Goal: Task Accomplishment & Management: Use online tool/utility

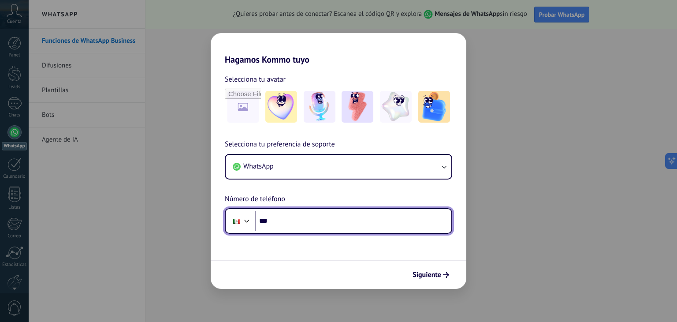
click at [334, 219] on input "***" at bounding box center [353, 221] width 196 height 20
type input "**********"
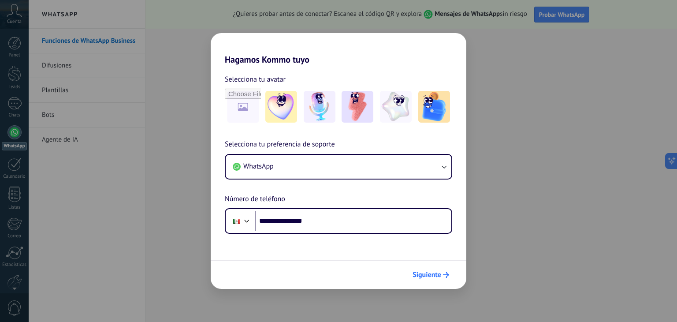
click at [420, 278] on span "Siguiente" at bounding box center [426, 274] width 29 height 6
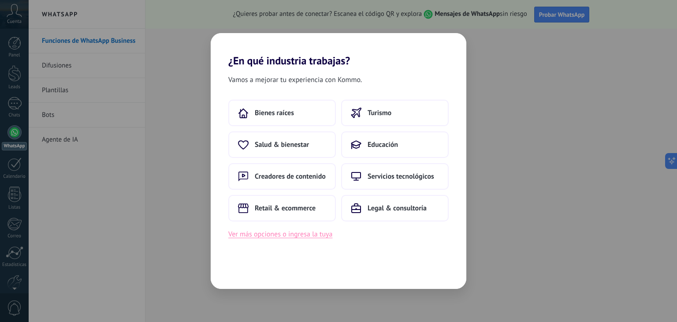
click at [306, 232] on button "Ver más opciones o ingresa la tuya" at bounding box center [280, 233] width 104 height 11
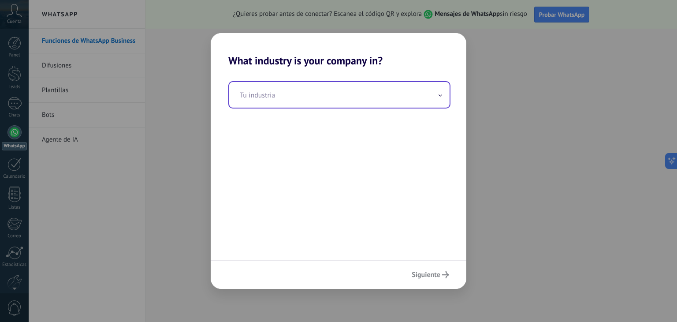
click at [339, 89] on input "text" at bounding box center [339, 95] width 220 height 26
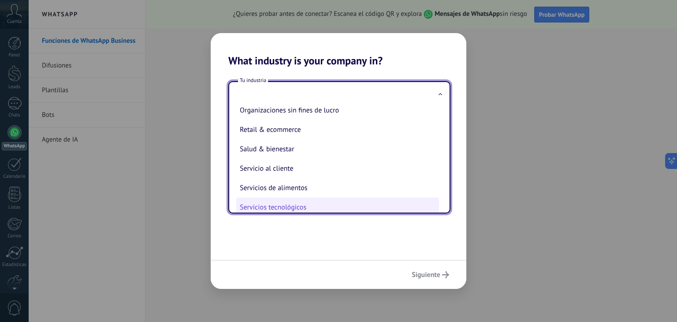
scroll to position [161, 0]
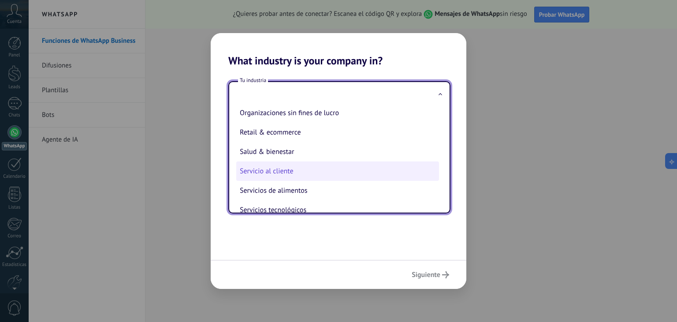
drag, startPoint x: 293, startPoint y: 173, endPoint x: 293, endPoint y: 178, distance: 5.3
click at [293, 178] on li "Servicio al cliente" at bounding box center [337, 170] width 203 height 19
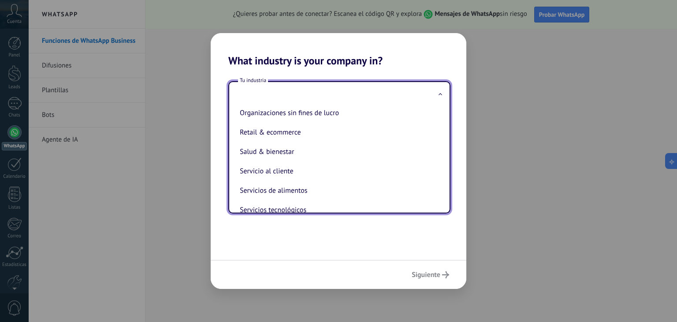
type input "**********"
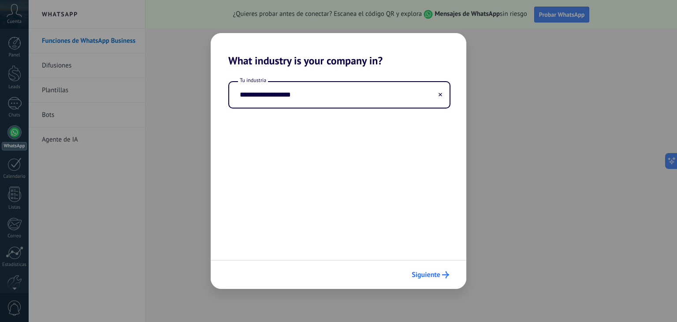
click at [445, 268] on button "Siguiente" at bounding box center [430, 274] width 45 height 15
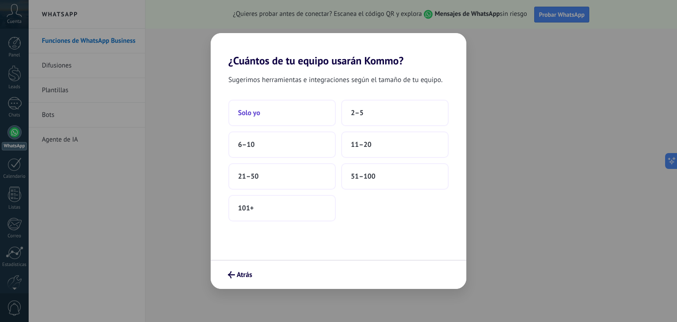
click at [304, 107] on button "Solo yo" at bounding box center [281, 113] width 107 height 26
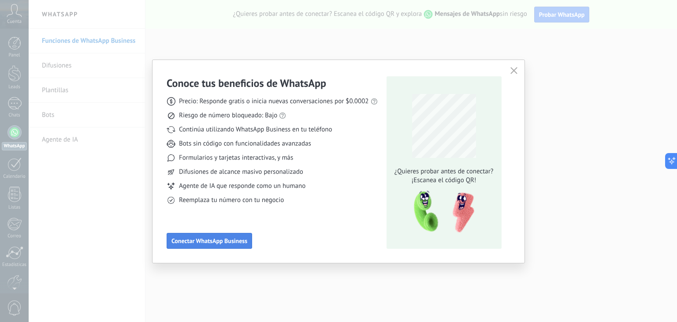
click at [243, 240] on span "Conectar WhatsApp Business" at bounding box center [209, 240] width 76 height 6
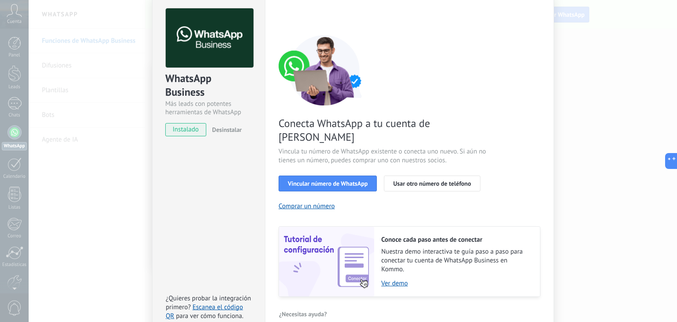
scroll to position [32, 0]
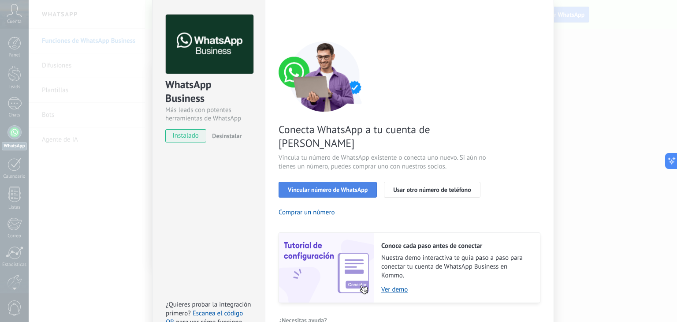
click at [333, 186] on span "Vincular número de WhatsApp" at bounding box center [328, 189] width 80 height 6
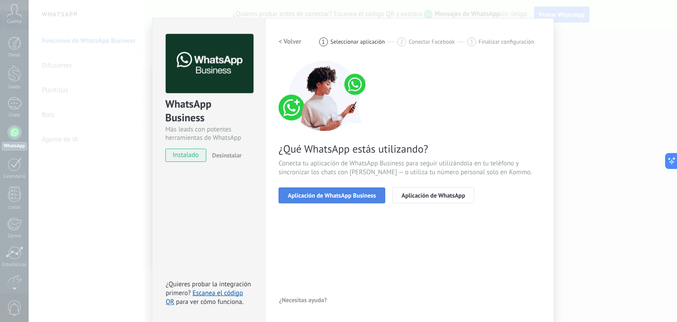
click at [361, 193] on span "Aplicación de WhatsApp Business" at bounding box center [332, 195] width 88 height 6
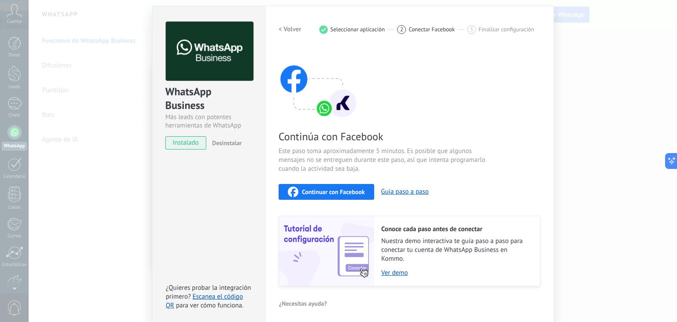
scroll to position [28, 0]
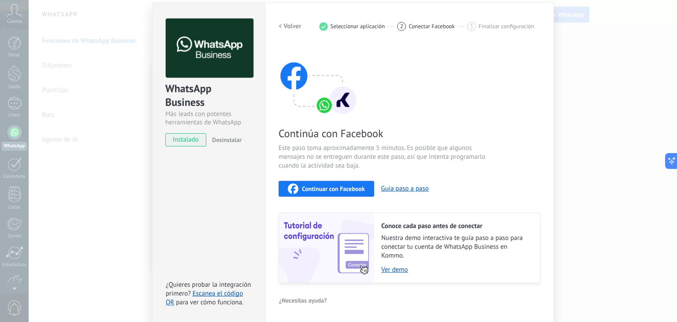
click at [327, 186] on span "Continuar con Facebook" at bounding box center [333, 188] width 63 height 6
click at [587, 100] on div "WhatsApp Business Más leads con potentes herramientas de WhatsApp instalado Des…" at bounding box center [353, 161] width 648 height 322
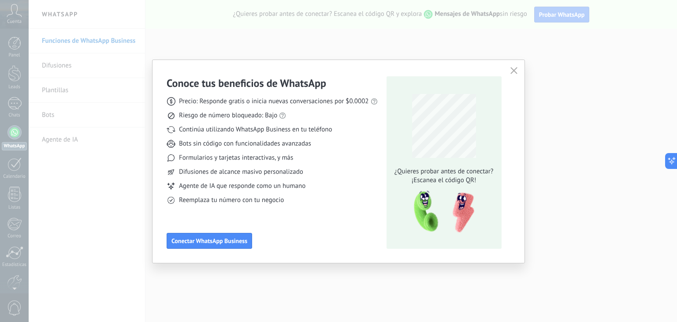
click at [512, 67] on icon "button" at bounding box center [513, 70] width 7 height 7
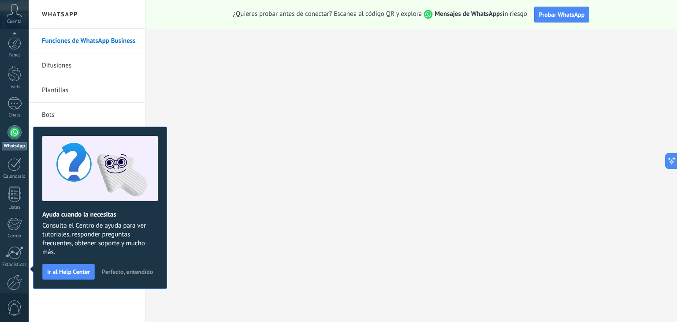
scroll to position [44, 0]
